Goal: Task Accomplishment & Management: Manage account settings

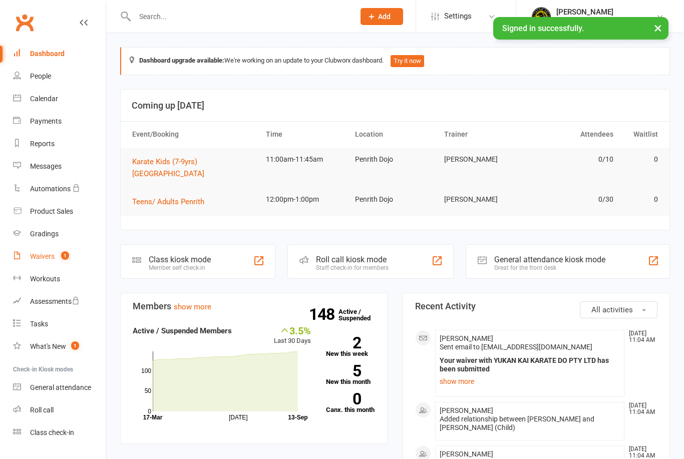
click at [56, 258] on count-badge "1" at bounding box center [62, 257] width 13 height 8
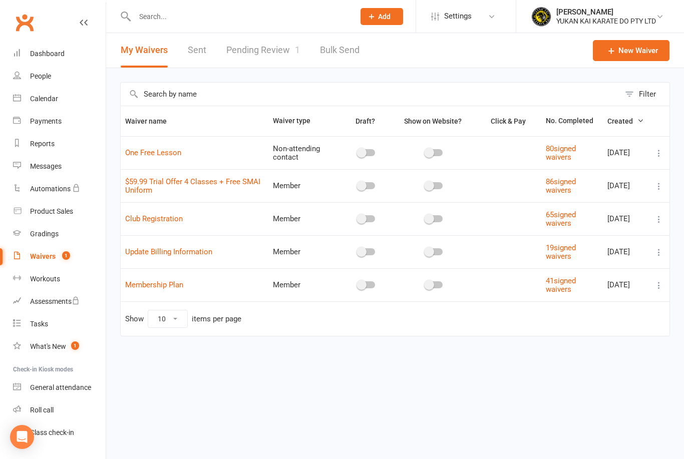
click at [276, 52] on link "Pending Review 1" at bounding box center [263, 50] width 74 height 35
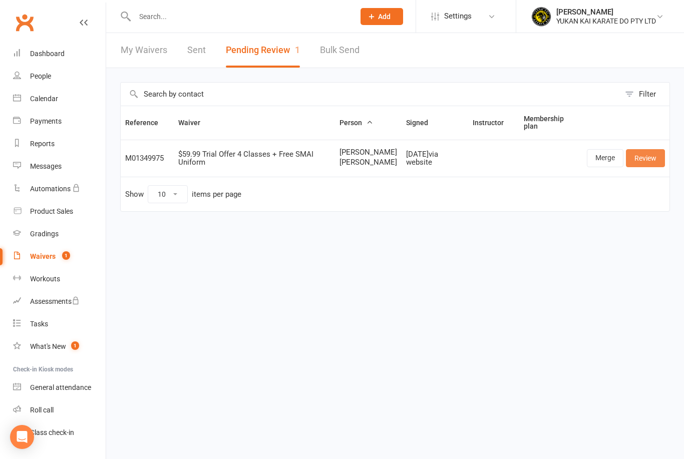
click at [654, 166] on link "Review" at bounding box center [645, 158] width 39 height 18
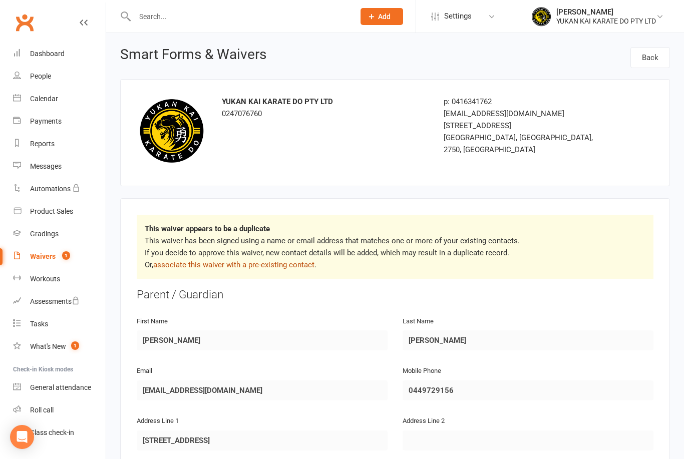
click at [290, 261] on link "associate this waiver with a pre-existing contact" at bounding box center [233, 265] width 161 height 9
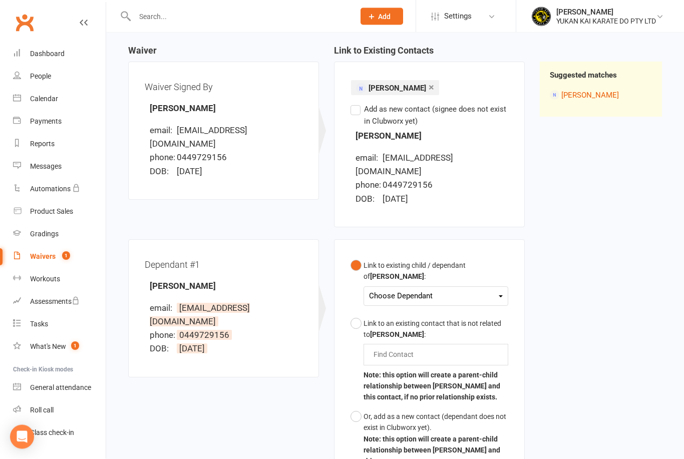
click at [502, 296] on icon at bounding box center [501, 297] width 4 height 2
click at [503, 290] on div "Choose Dependant" at bounding box center [436, 297] width 134 height 14
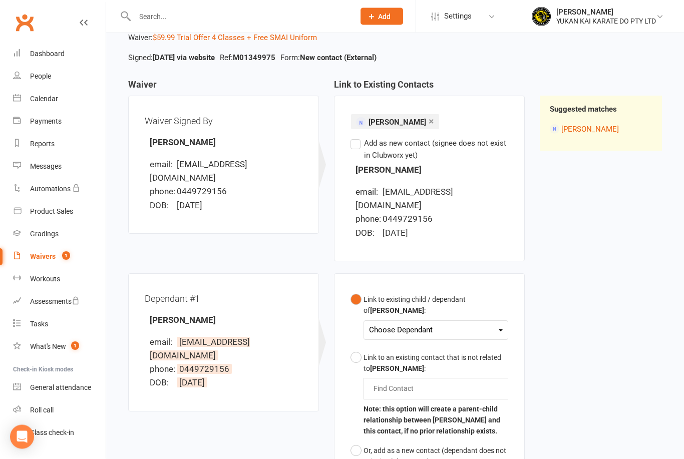
scroll to position [0, 0]
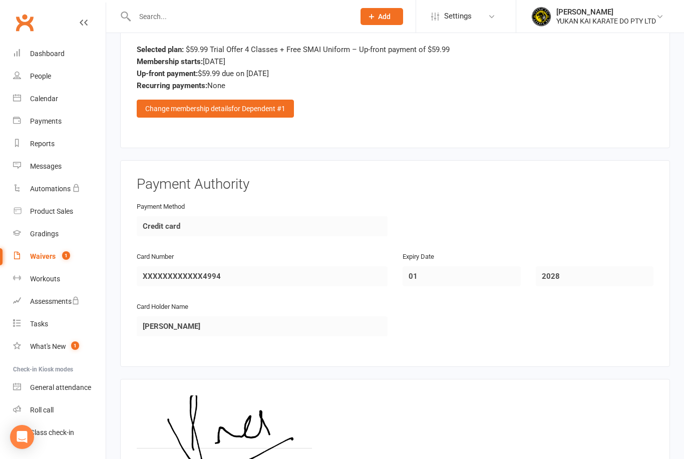
scroll to position [1350, 0]
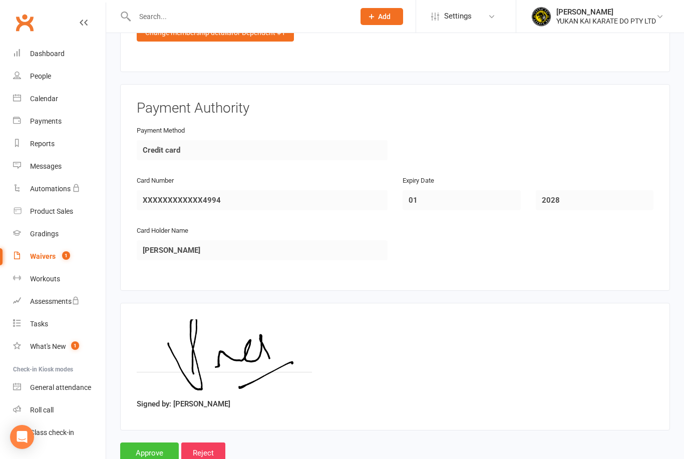
click at [141, 445] on input "Approve" at bounding box center [149, 453] width 59 height 21
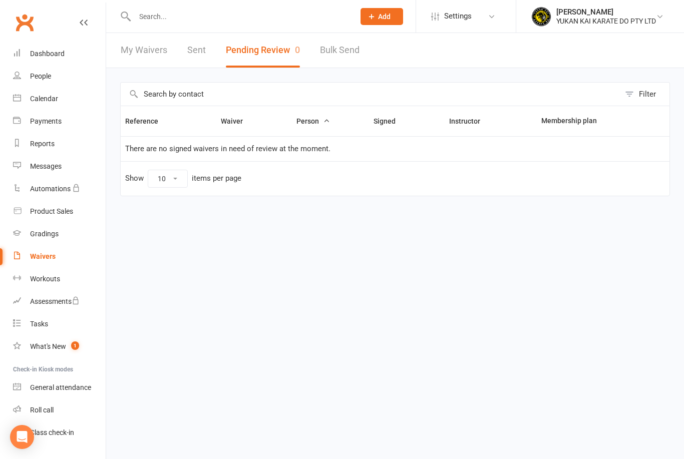
click at [200, 52] on link "Sent" at bounding box center [196, 50] width 19 height 35
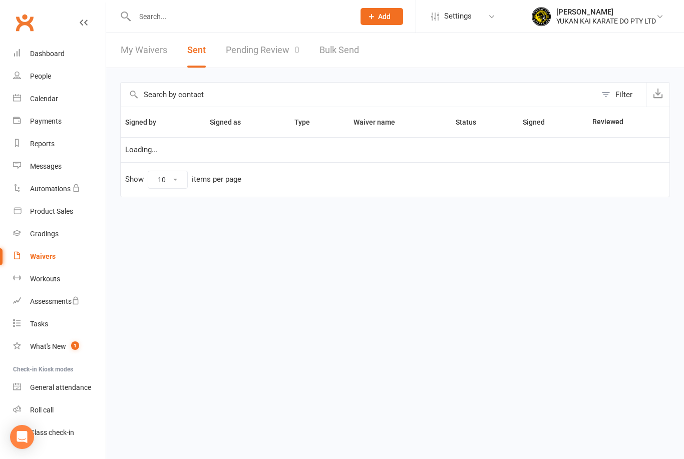
select select "50"
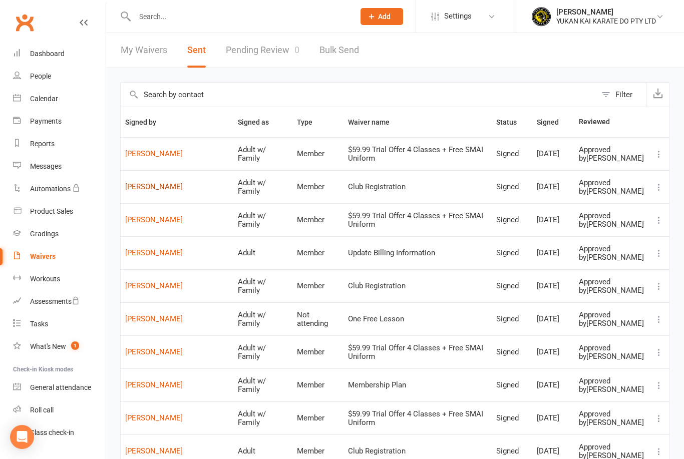
click at [138, 191] on link "[PERSON_NAME]" at bounding box center [177, 187] width 104 height 9
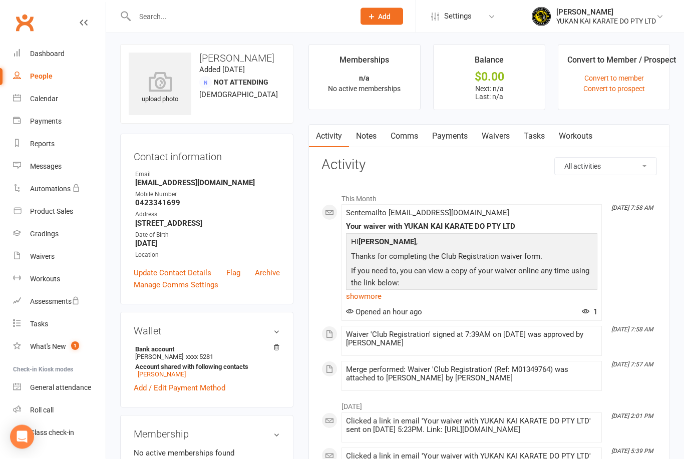
scroll to position [3, 0]
click at [47, 258] on div "Waivers" at bounding box center [42, 257] width 25 height 8
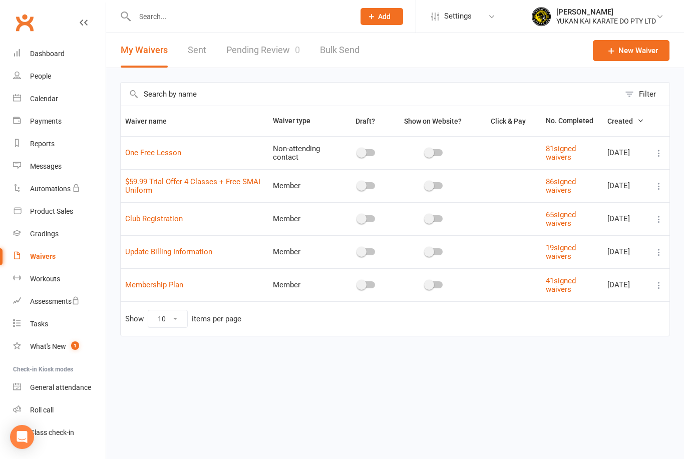
click at [258, 54] on link "Pending Review 0" at bounding box center [263, 50] width 74 height 35
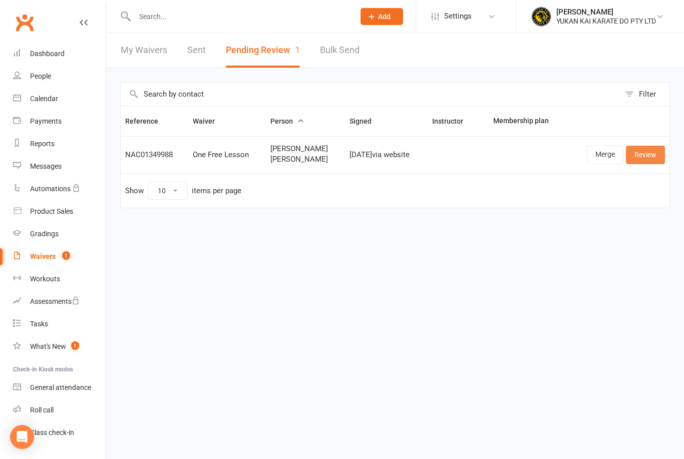
click at [654, 153] on link "Review" at bounding box center [645, 155] width 39 height 18
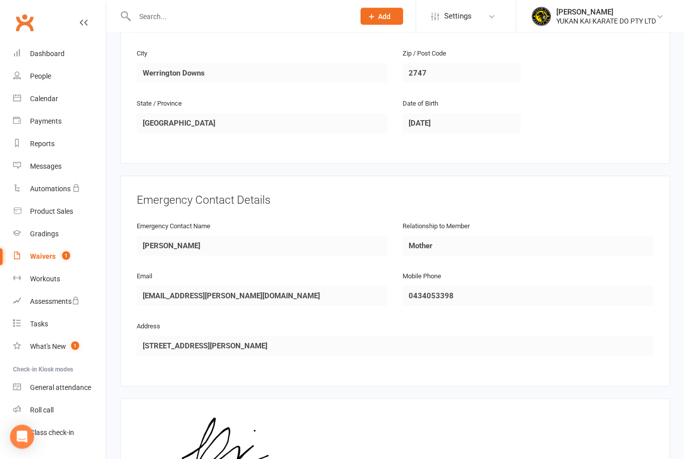
scroll to position [869, 0]
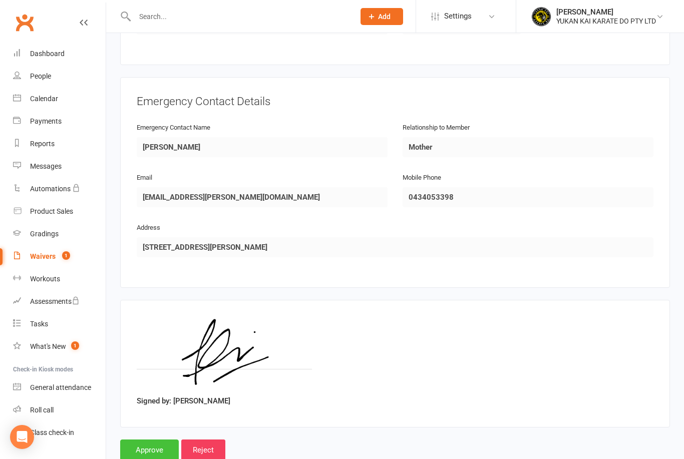
click at [139, 444] on input "Approve" at bounding box center [149, 450] width 59 height 21
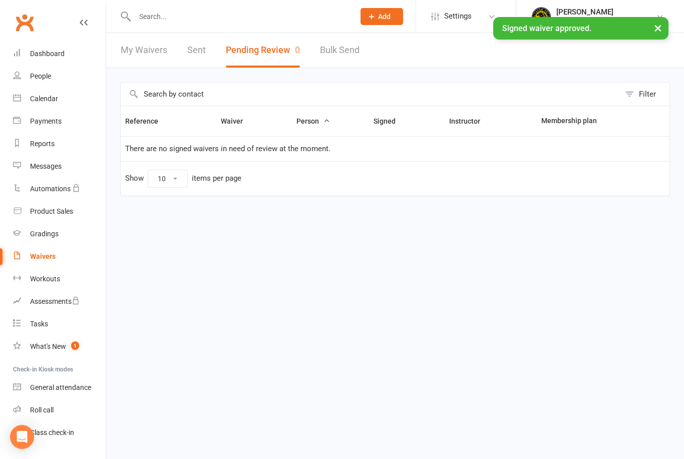
click at [190, 51] on link "Sent" at bounding box center [196, 50] width 19 height 35
select select "50"
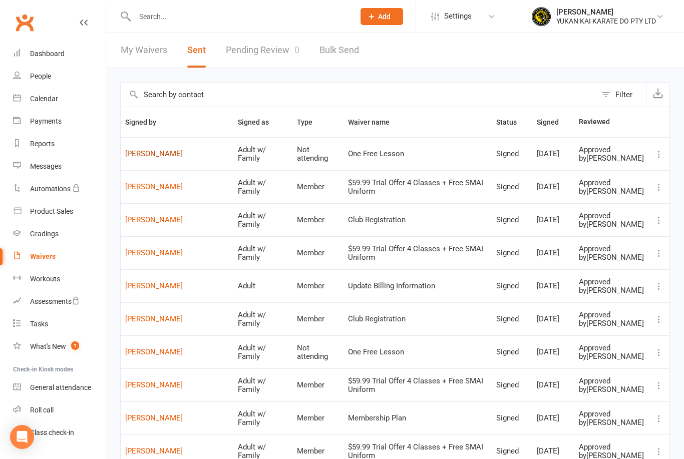
click at [160, 157] on link "[PERSON_NAME]" at bounding box center [177, 154] width 104 height 9
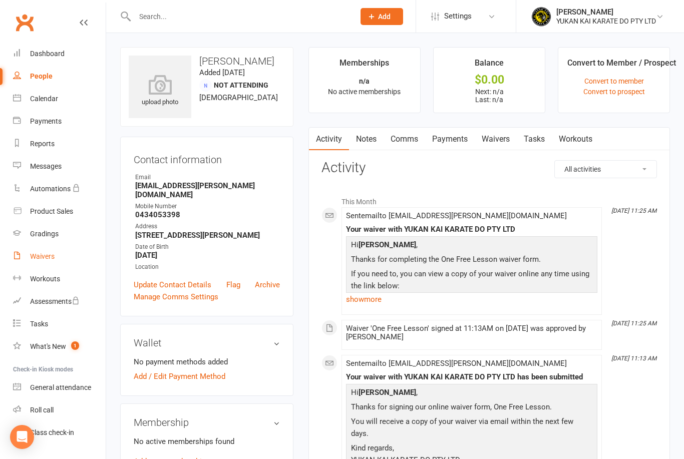
click at [52, 259] on div "Waivers" at bounding box center [42, 257] width 25 height 8
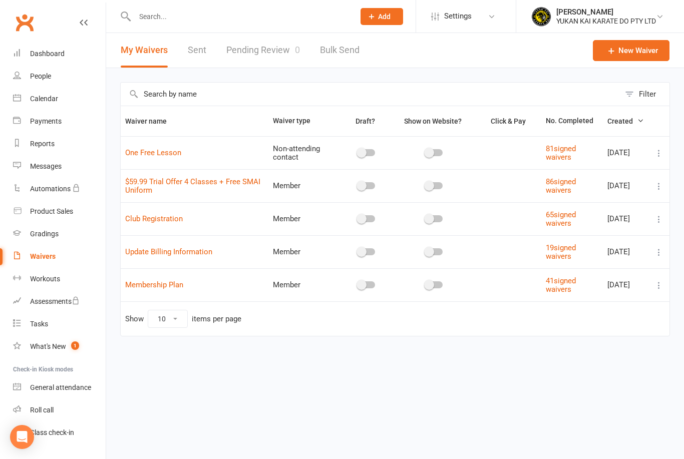
click at [253, 50] on link "Pending Review 0" at bounding box center [263, 50] width 74 height 35
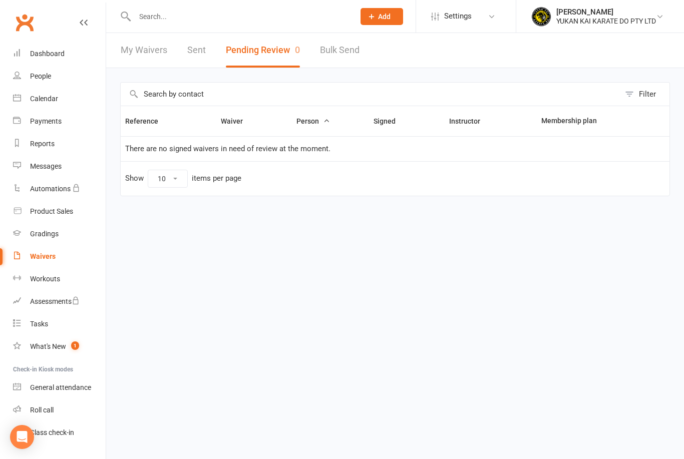
click at [199, 48] on link "Sent" at bounding box center [196, 50] width 19 height 35
select select "50"
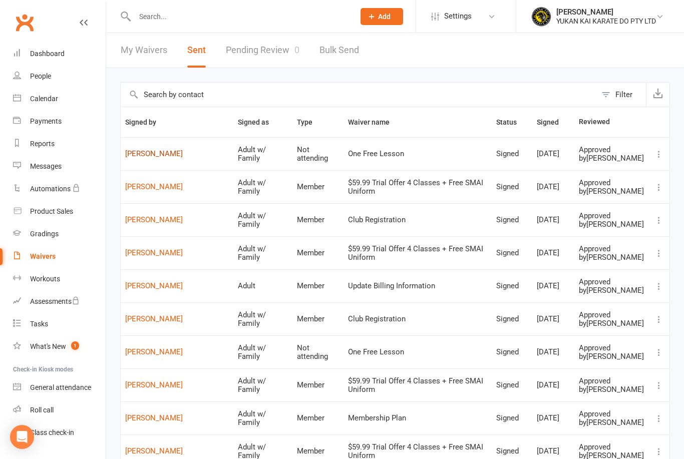
click at [157, 157] on link "[PERSON_NAME]" at bounding box center [177, 154] width 104 height 9
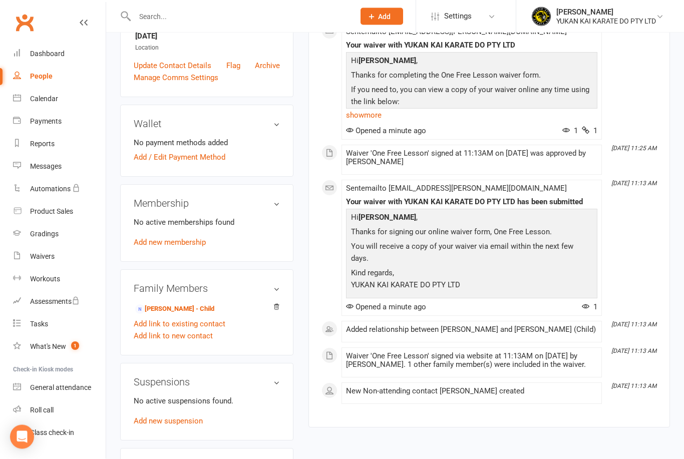
scroll to position [219, 0]
click at [168, 308] on link "[PERSON_NAME] - Child" at bounding box center [174, 309] width 79 height 11
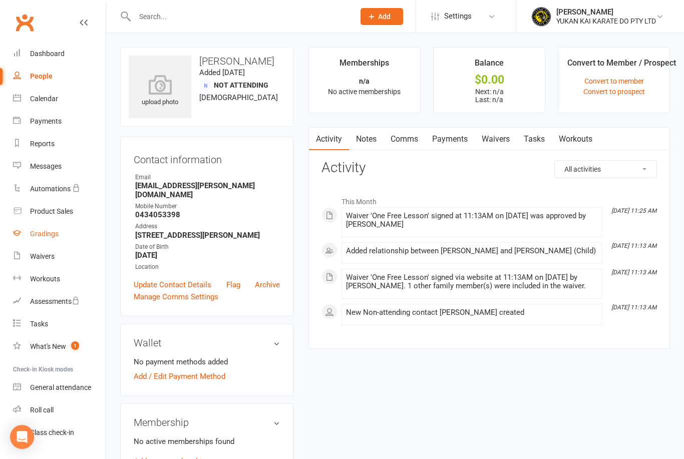
click at [50, 236] on div "Gradings" at bounding box center [44, 234] width 29 height 8
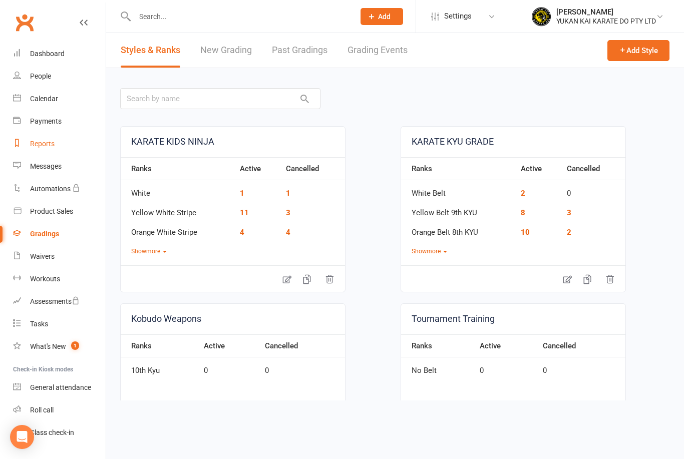
click at [41, 149] on link "Reports" at bounding box center [59, 144] width 93 height 23
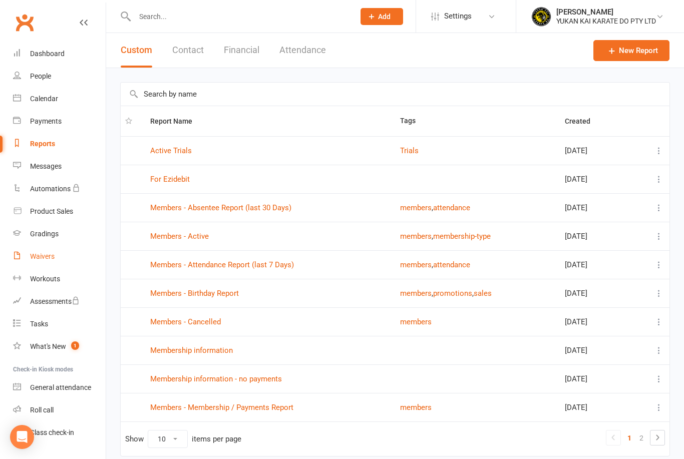
click at [48, 258] on div "Waivers" at bounding box center [42, 257] width 25 height 8
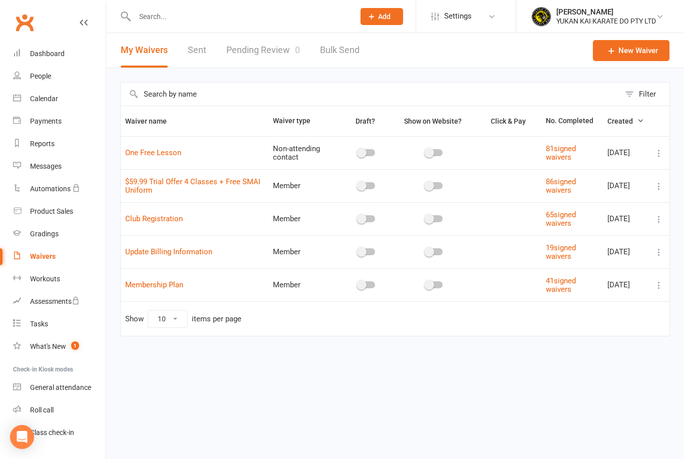
click at [259, 53] on link "Pending Review 0" at bounding box center [263, 50] width 74 height 35
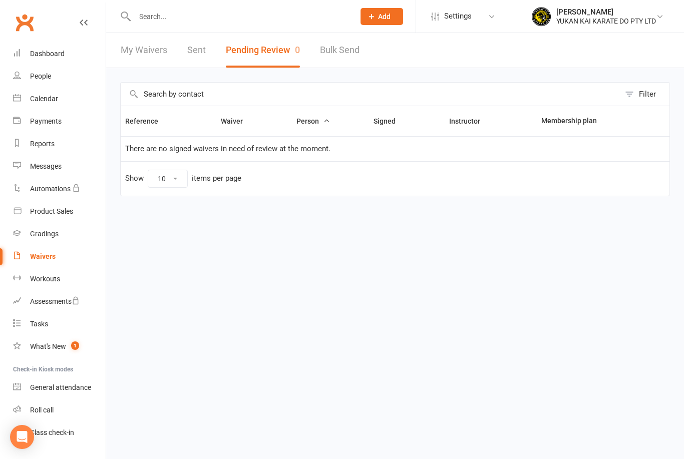
click at [199, 47] on link "Sent" at bounding box center [196, 50] width 19 height 35
select select "50"
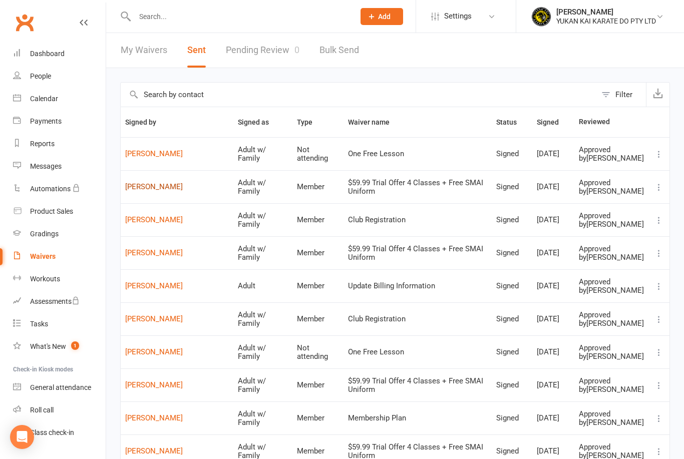
click at [163, 191] on link "[PERSON_NAME]" at bounding box center [177, 187] width 104 height 9
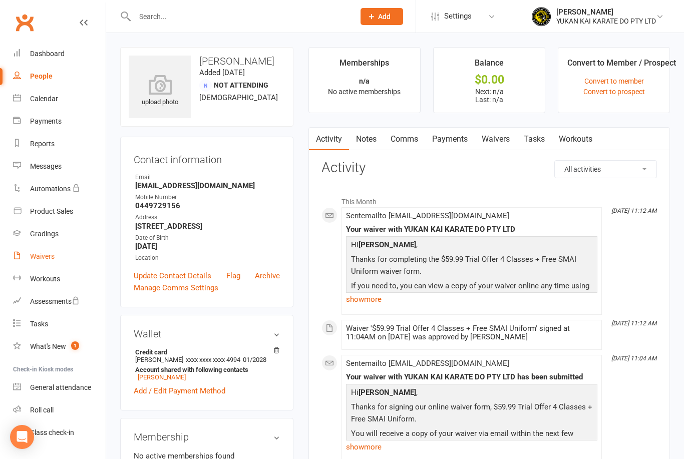
click at [53, 256] on div "Waivers" at bounding box center [42, 257] width 25 height 8
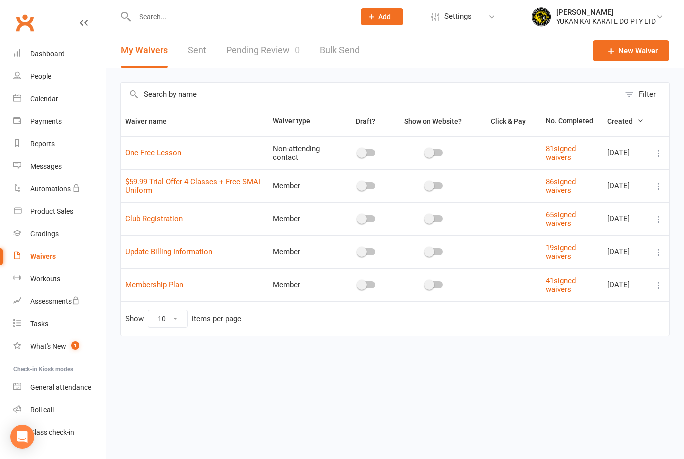
click at [200, 50] on link "Sent" at bounding box center [197, 50] width 19 height 35
select select "50"
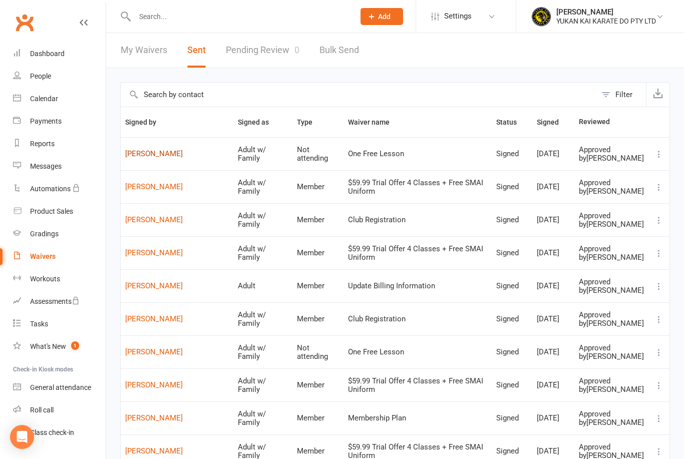
click at [160, 158] on link "[PERSON_NAME]" at bounding box center [177, 154] width 104 height 9
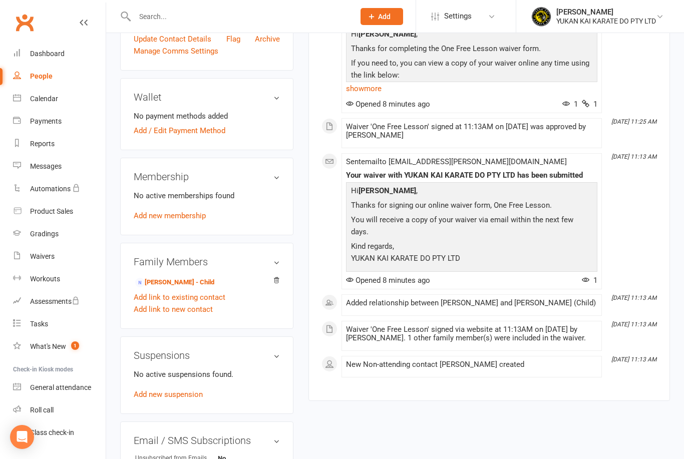
scroll to position [245, 0]
click at [177, 285] on link "[PERSON_NAME] - Child" at bounding box center [174, 284] width 79 height 11
